Goal: Find specific page/section: Find specific page/section

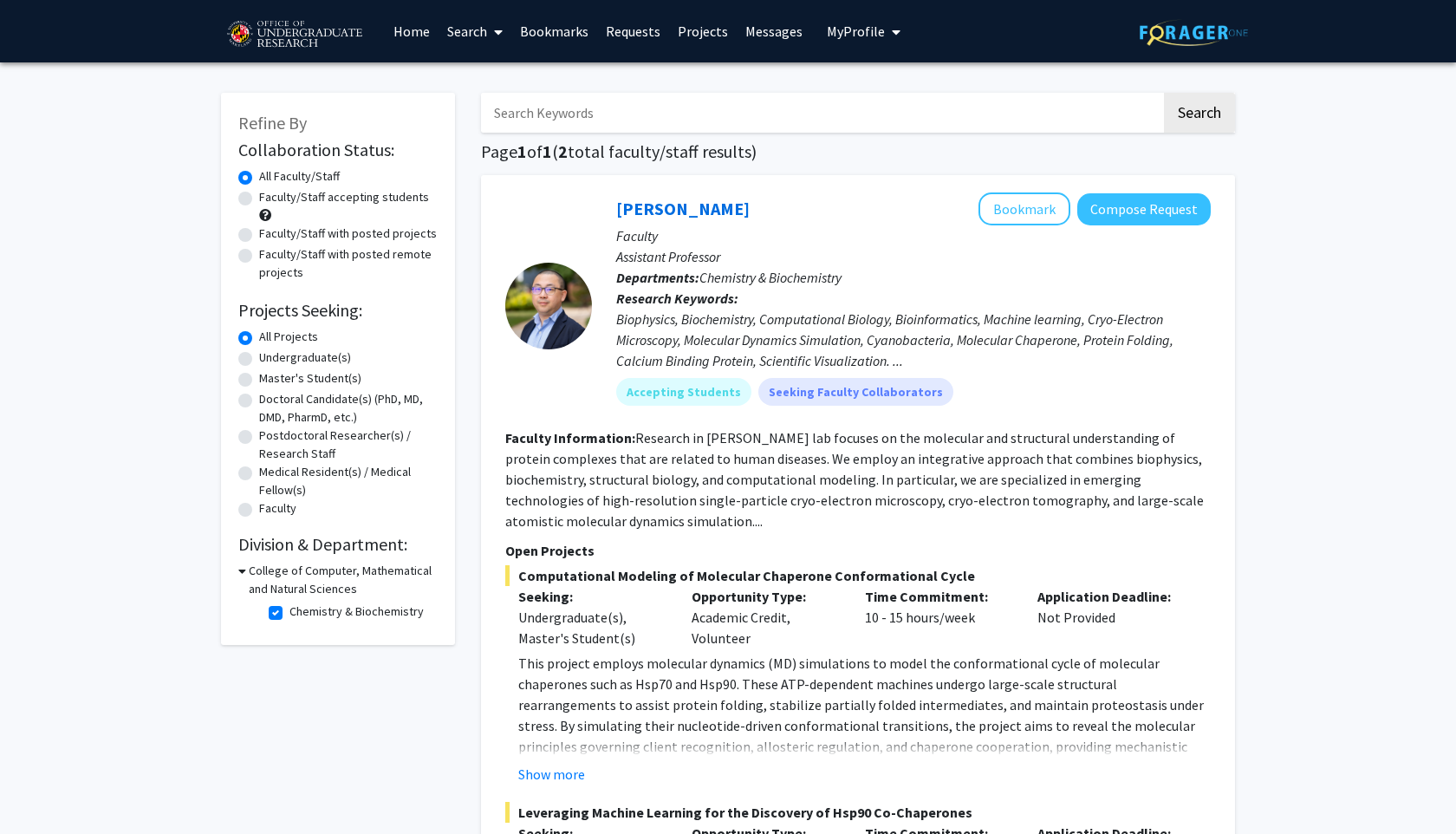
click at [458, 27] on link "Search" at bounding box center [475, 31] width 73 height 61
click at [488, 82] on span "Faculty/Staff" at bounding box center [502, 80] width 128 height 35
checkbox input "false"
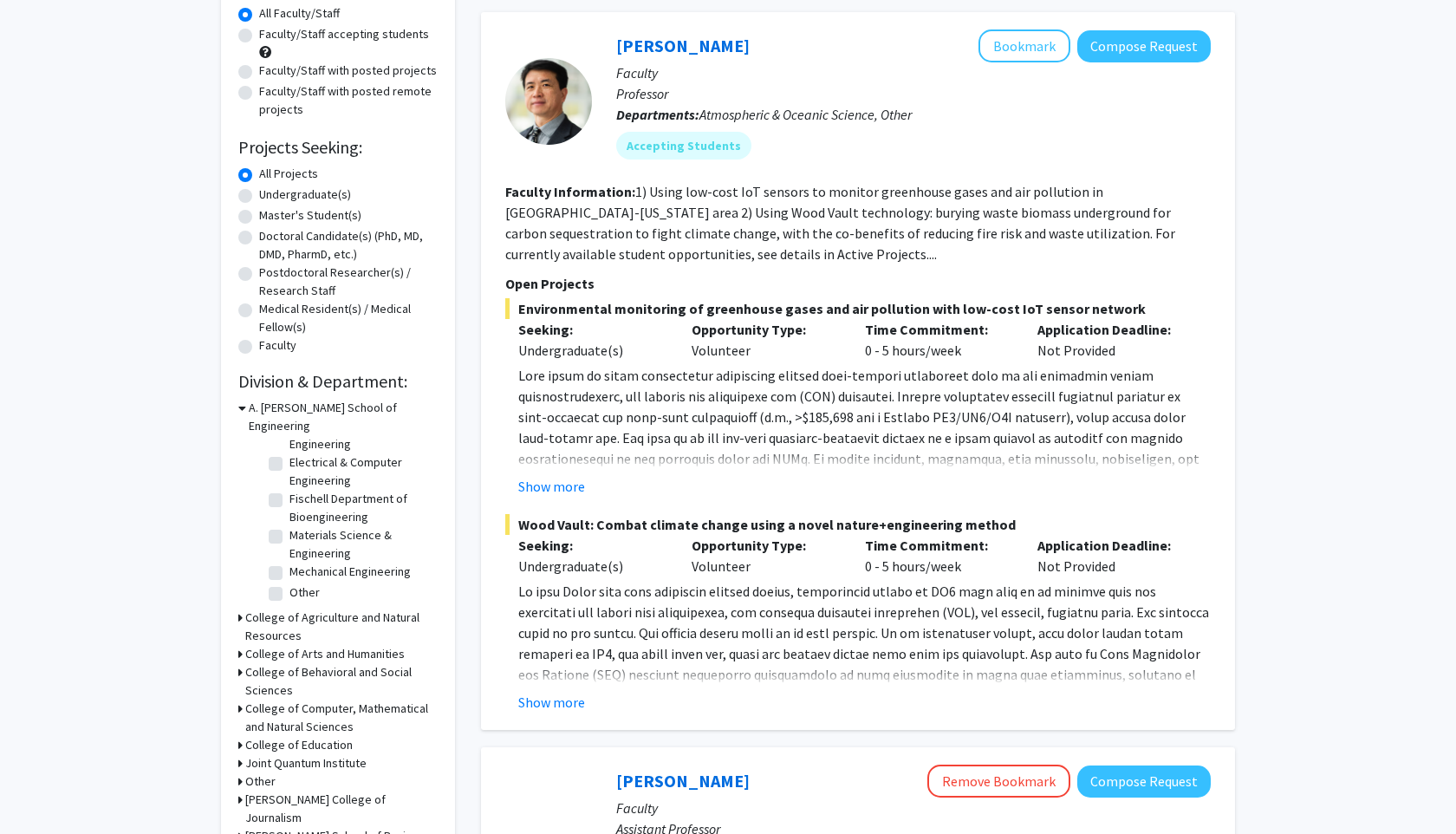
scroll to position [164, 0]
click at [325, 613] on h3 "College of Agriculture and Natural Resources" at bounding box center [341, 626] width 192 height 36
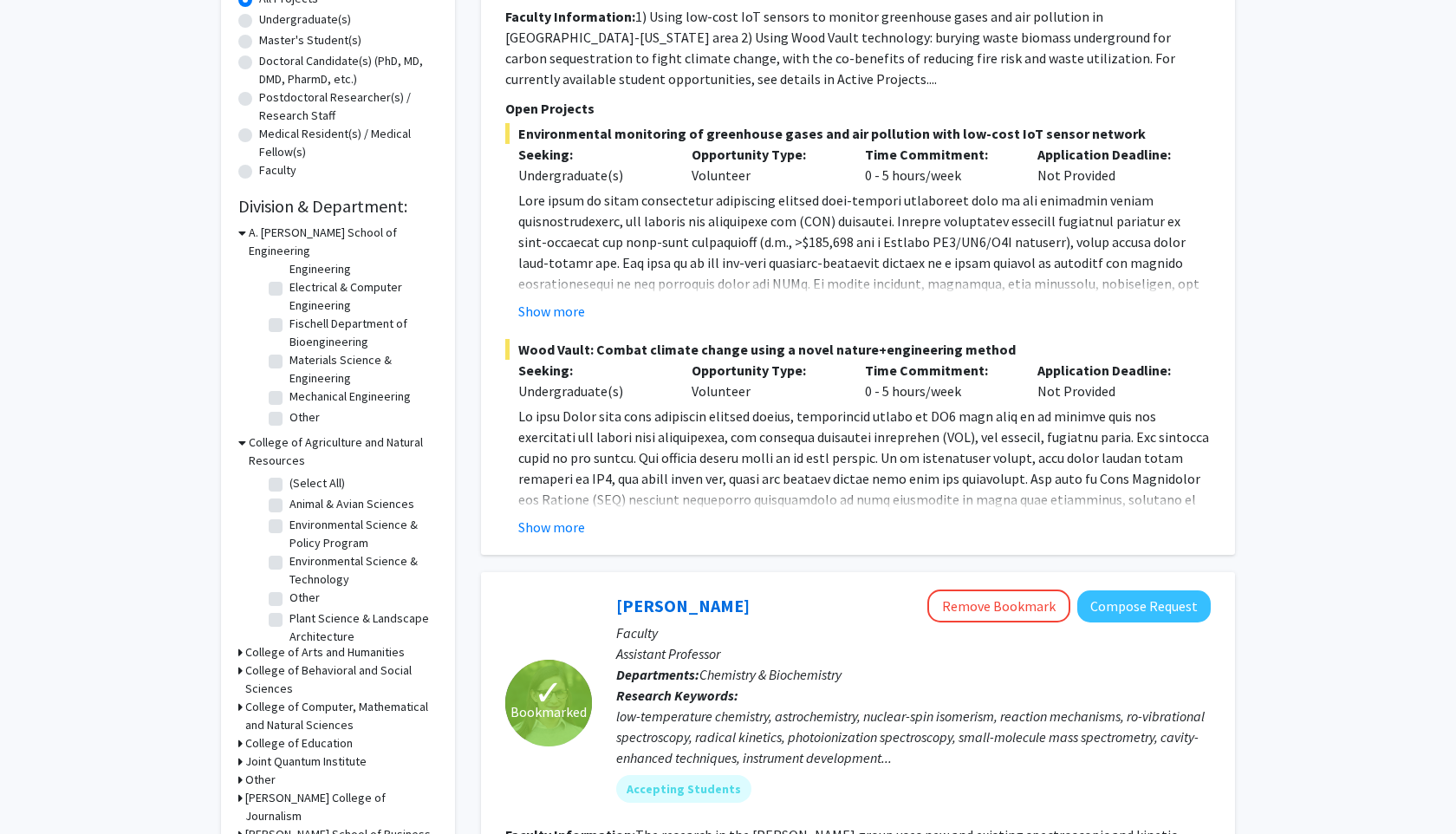
scroll to position [353, 0]
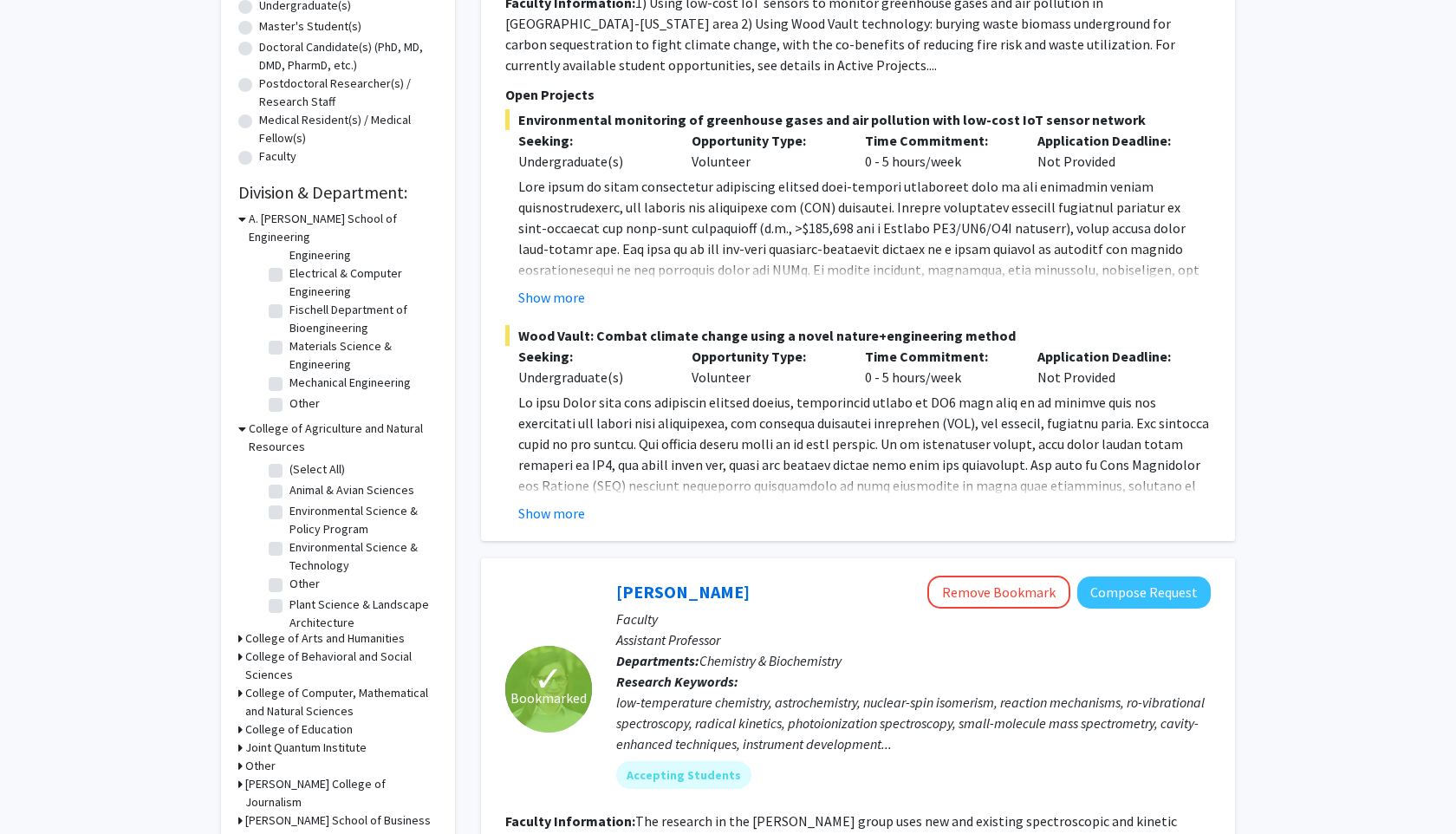
click at [316, 684] on h3 "College of Computer, Mathematical and Natural Sciences" at bounding box center [341, 702] width 192 height 36
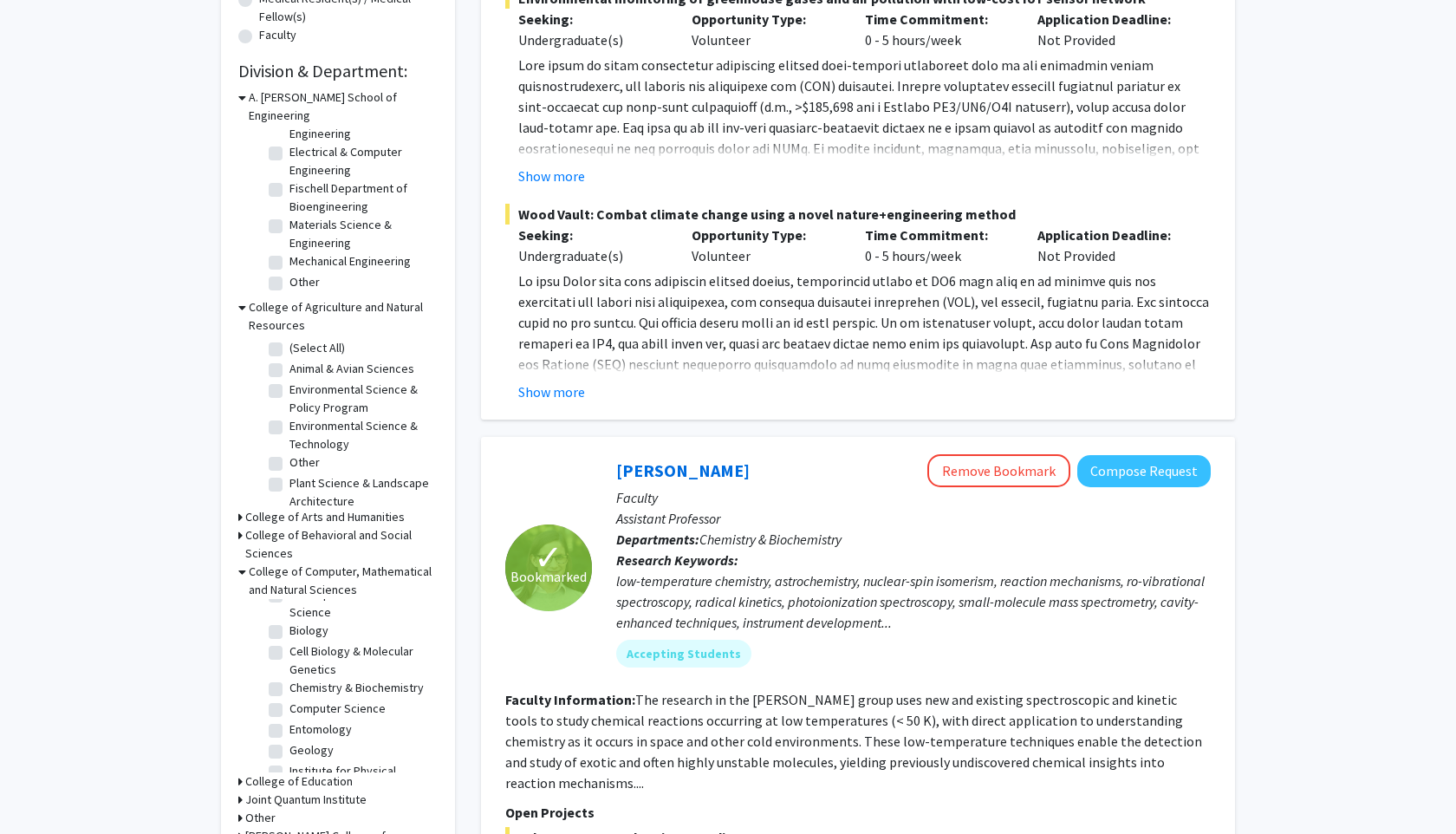
scroll to position [54, 0]
click at [290, 628] on label "Biology" at bounding box center [309, 637] width 39 height 18
click at [290, 628] on input "Biology" at bounding box center [296, 634] width 11 height 11
checkbox input "true"
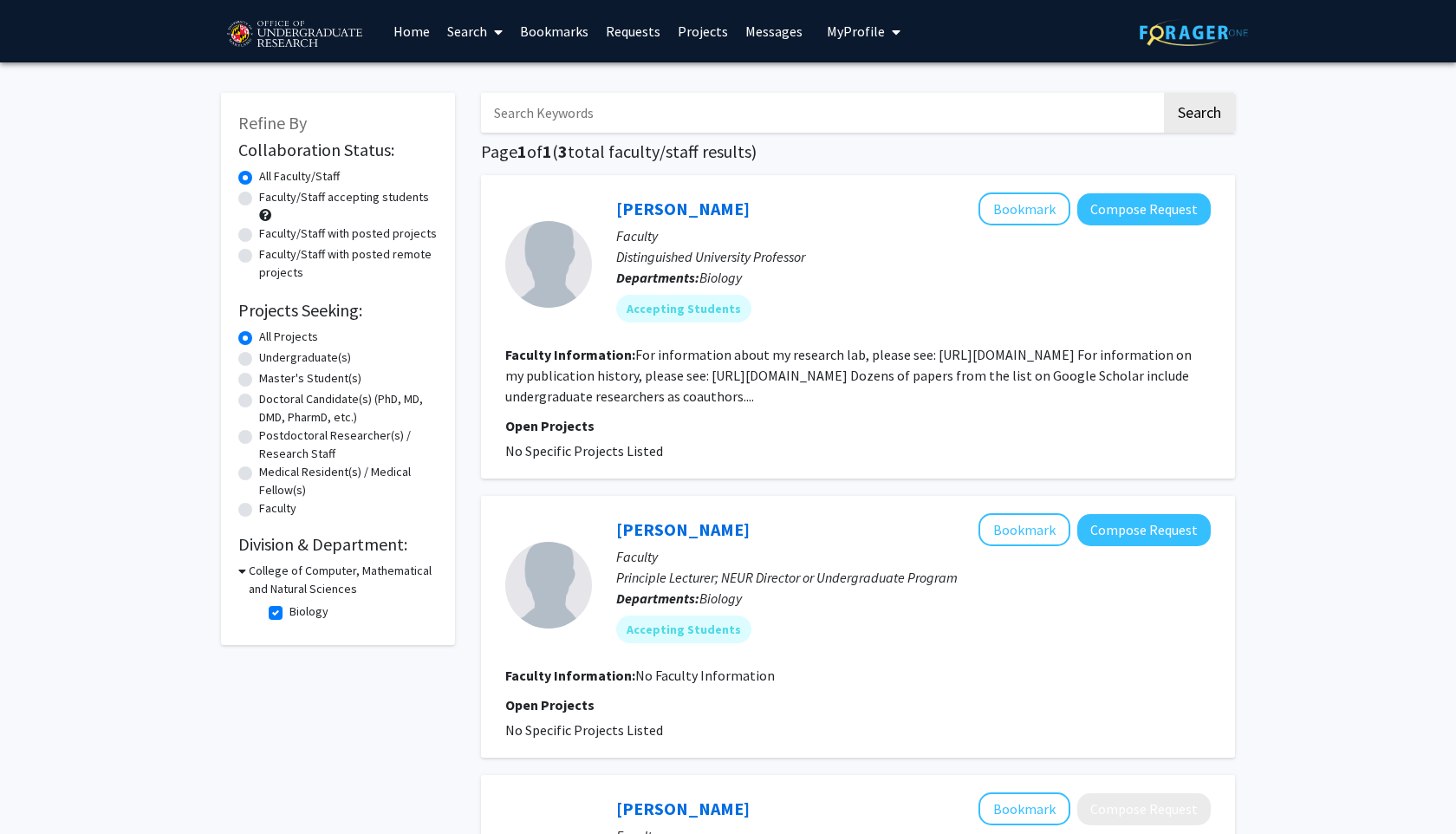
click at [289, 565] on h3 "College of Computer, Mathematical and Natural Sciences" at bounding box center [344, 580] width 189 height 36
click at [311, 588] on h3 "College of Computer, Mathematical and Natural Sciences" at bounding box center [341, 580] width 192 height 36
checkbox input "false"
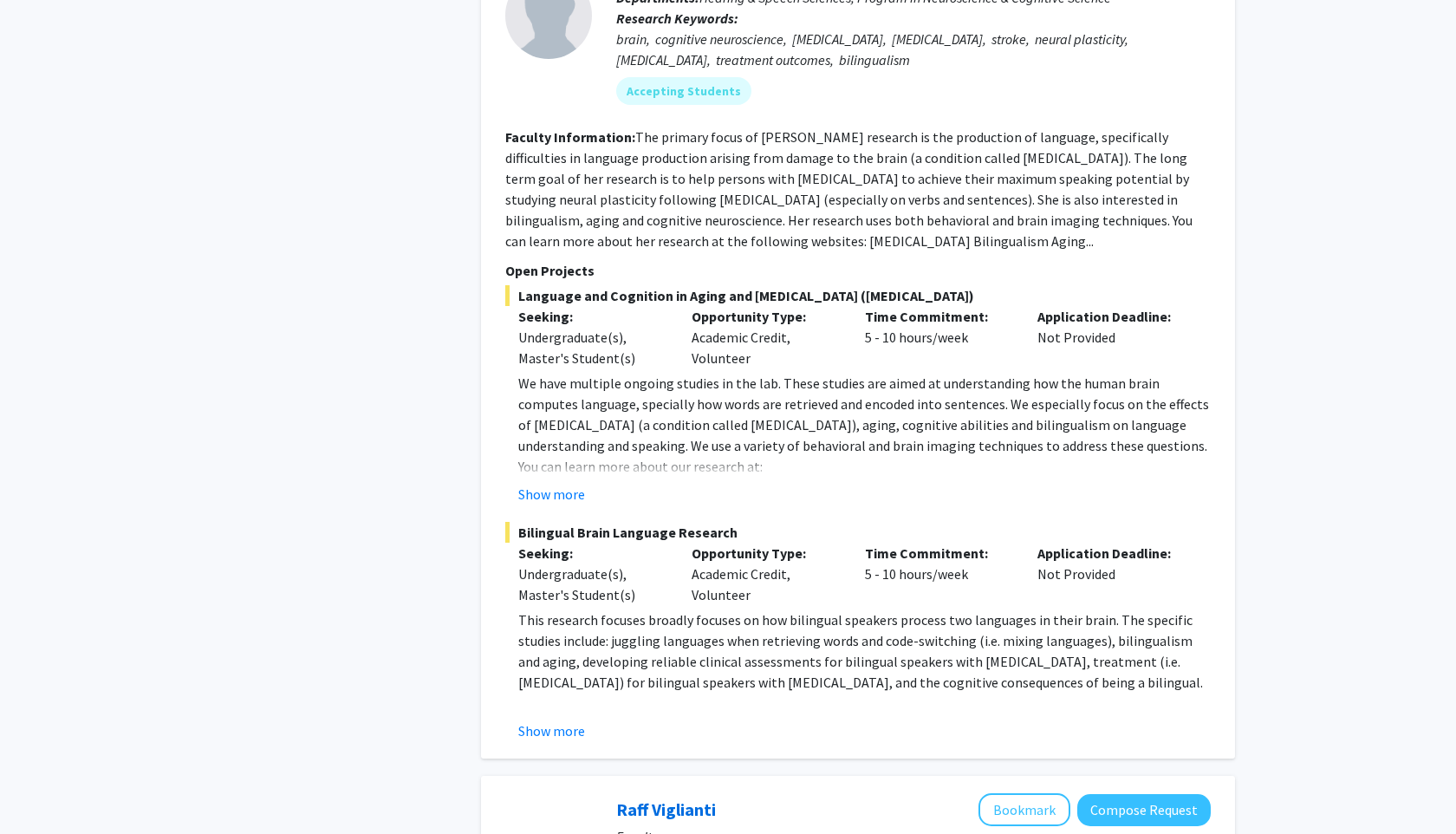
scroll to position [4548, 0]
